Goal: Navigation & Orientation: Go to known website

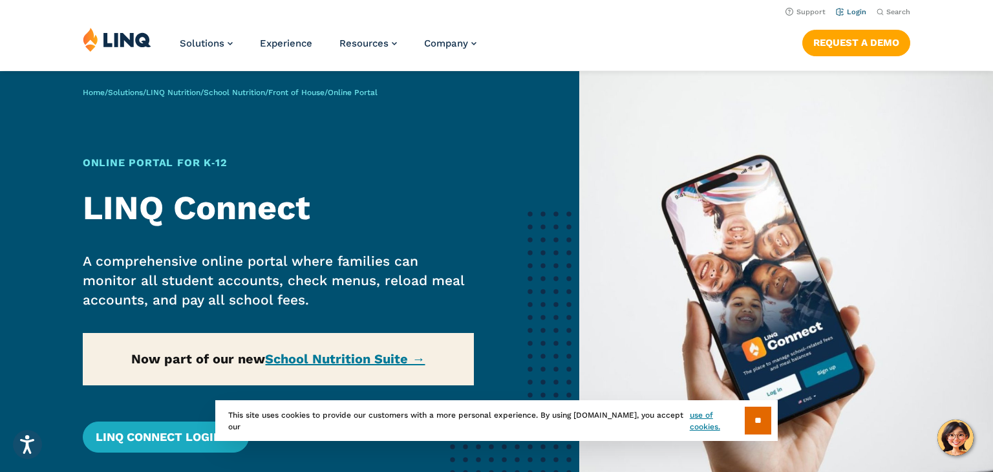
click at [855, 12] on link "Login" at bounding box center [851, 12] width 30 height 8
